Goal: Information Seeking & Learning: Learn about a topic

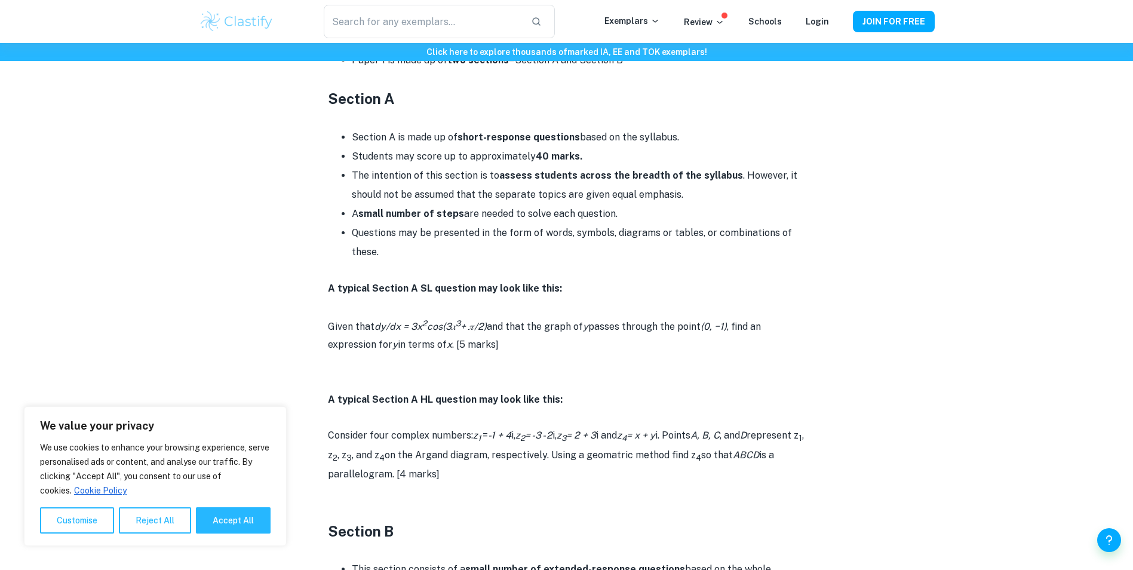
scroll to position [717, 0]
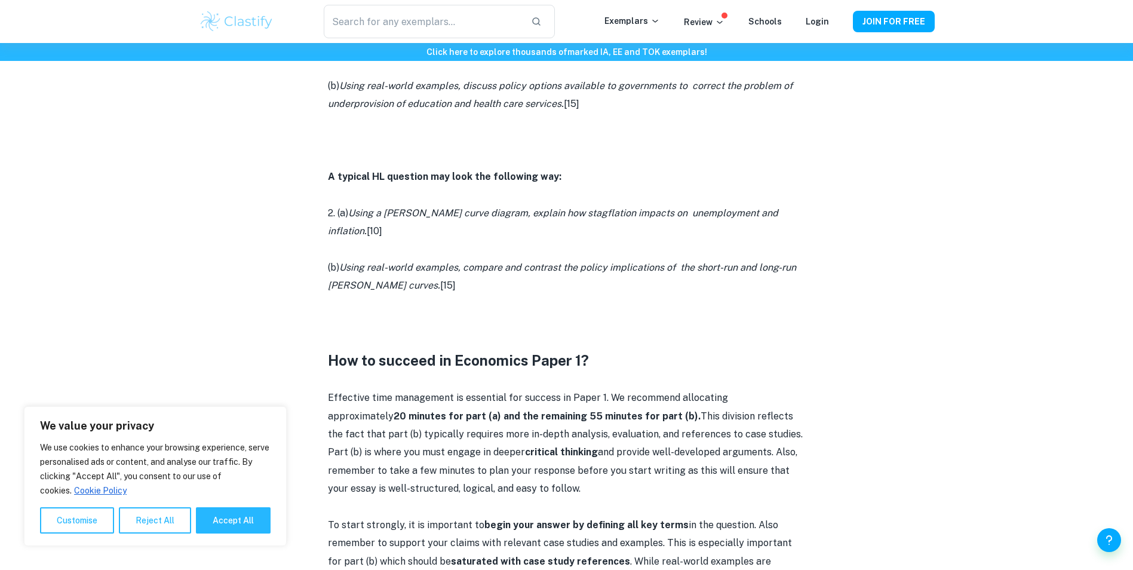
scroll to position [896, 0]
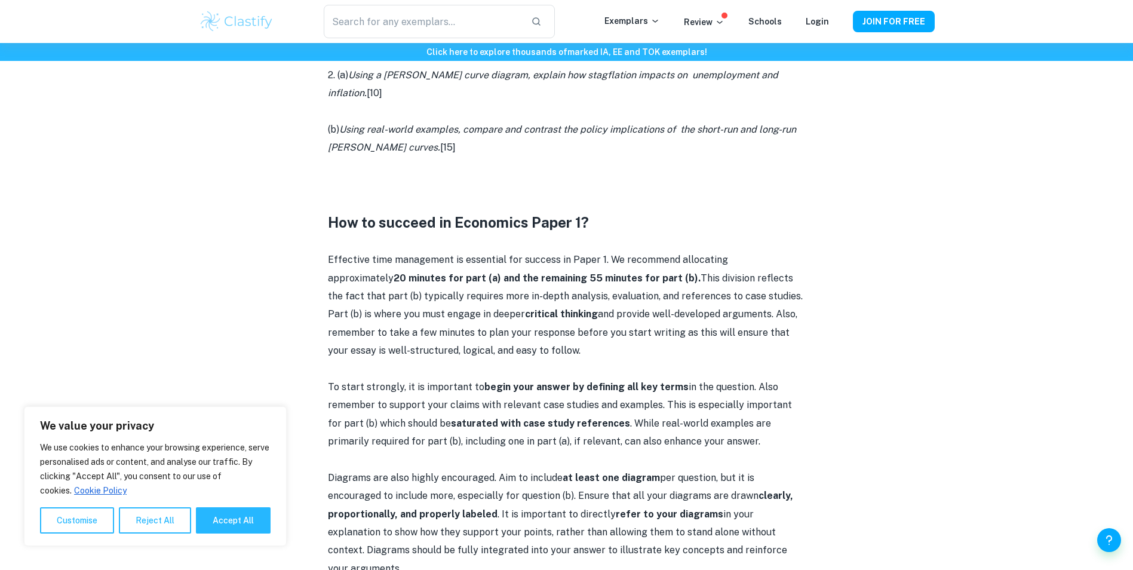
drag, startPoint x: 0, startPoint y: 0, endPoint x: 522, endPoint y: 237, distance: 573.2
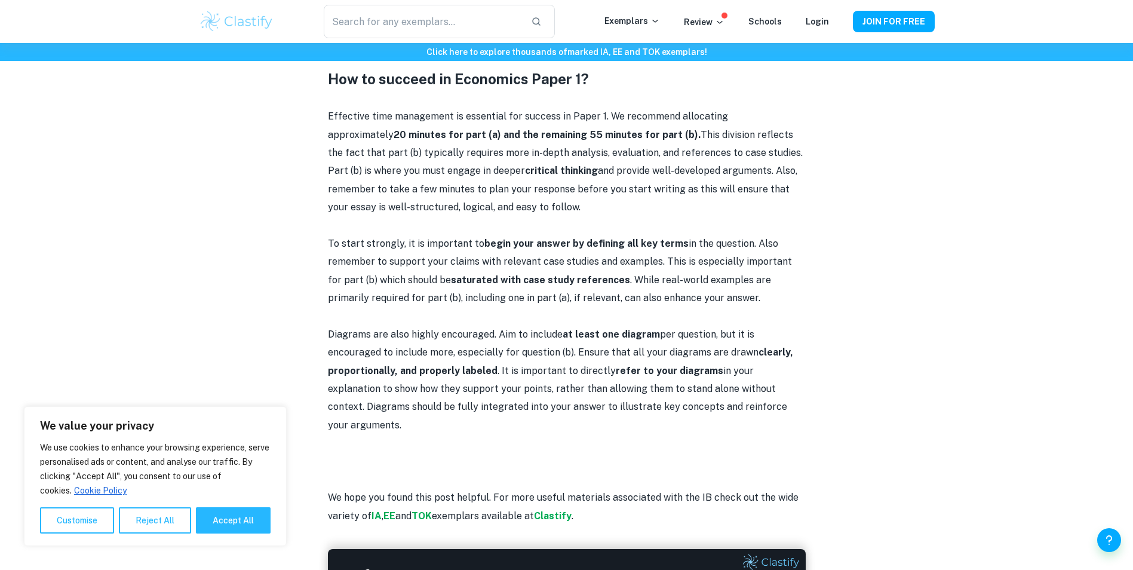
scroll to position [1168, 0]
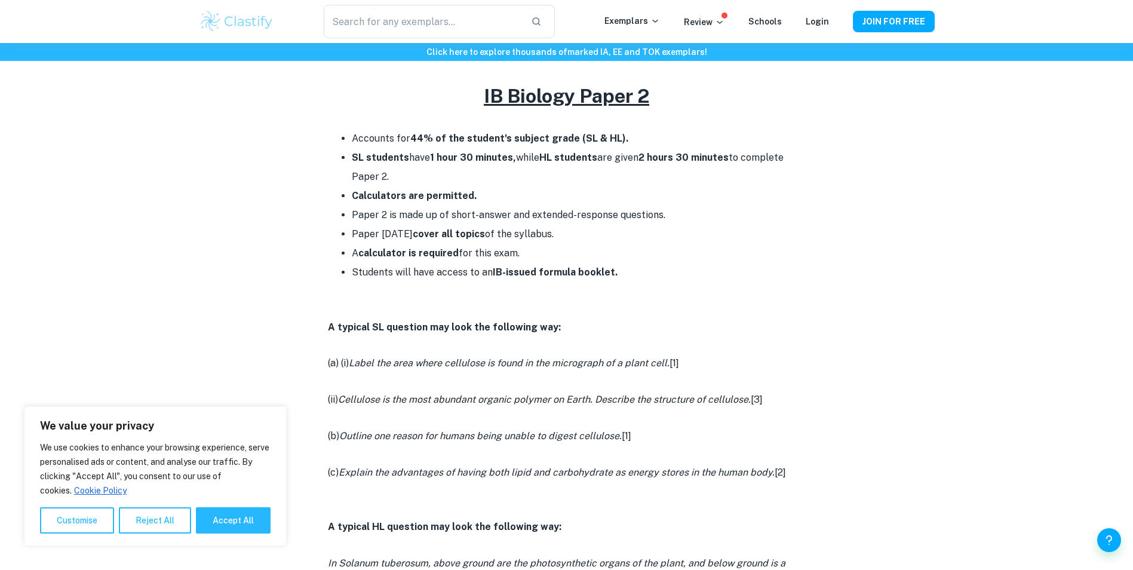
scroll to position [478, 0]
click at [584, 199] on li "Calculators are permitted." at bounding box center [579, 194] width 454 height 19
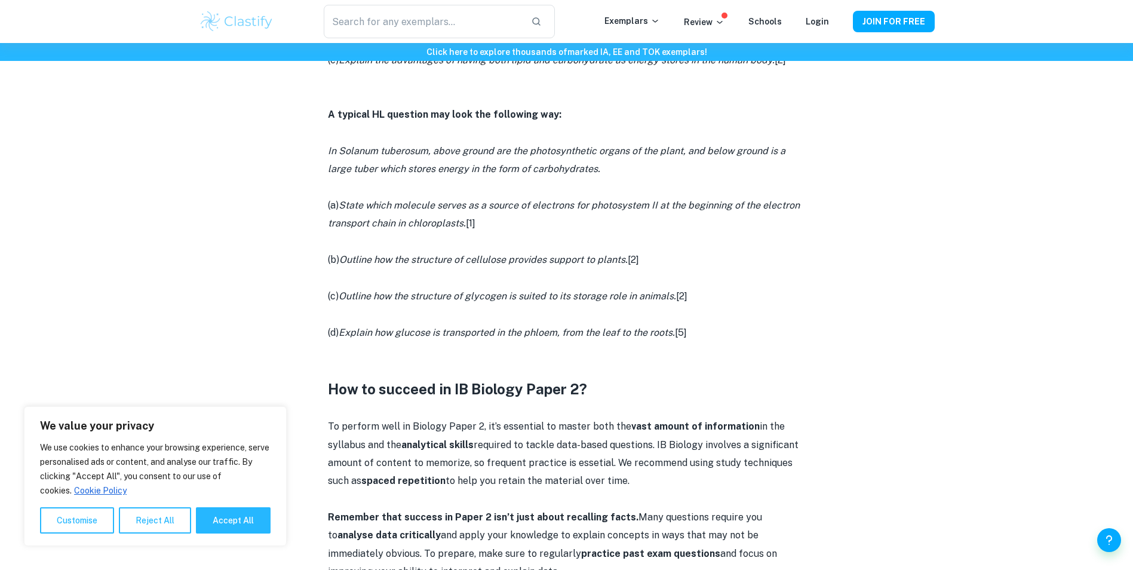
scroll to position [777, 0]
